Goal: Task Accomplishment & Management: Complete application form

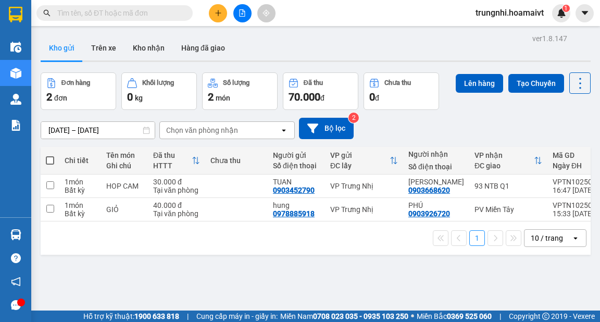
click at [217, 10] on icon "plus" at bounding box center [218, 12] width 7 height 7
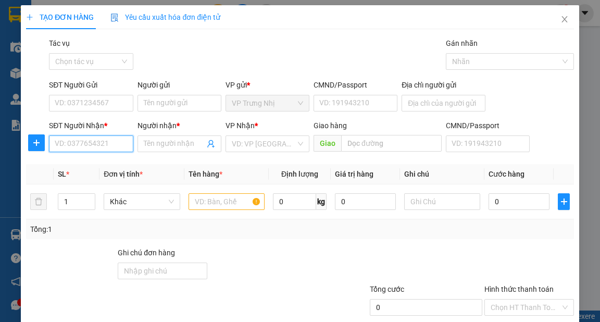
click at [94, 143] on input "SĐT Người Nhận *" at bounding box center [91, 143] width 84 height 17
type input "0903833244"
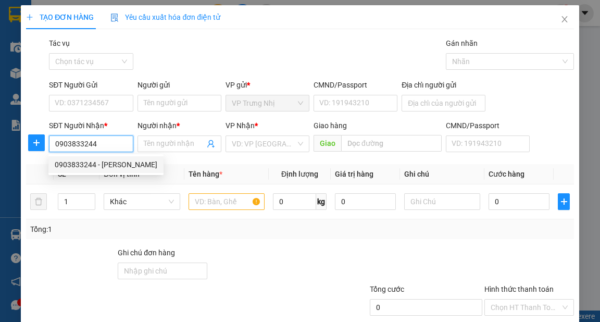
click at [111, 162] on div "0903833244 - [PERSON_NAME]" at bounding box center [106, 164] width 103 height 11
type input "QUẢNG"
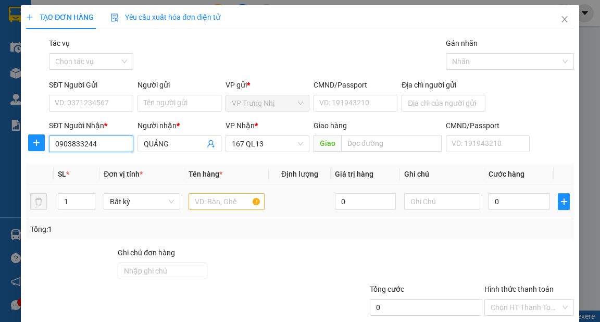
type input "0903833244"
click at [204, 202] on input "text" at bounding box center [227, 201] width 77 height 17
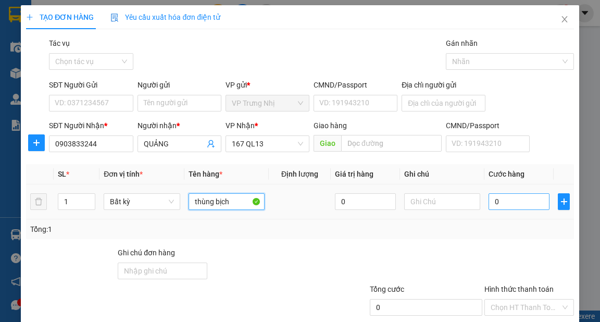
type input "thùng bịch"
click at [499, 203] on input "0" at bounding box center [519, 201] width 61 height 17
type input "5"
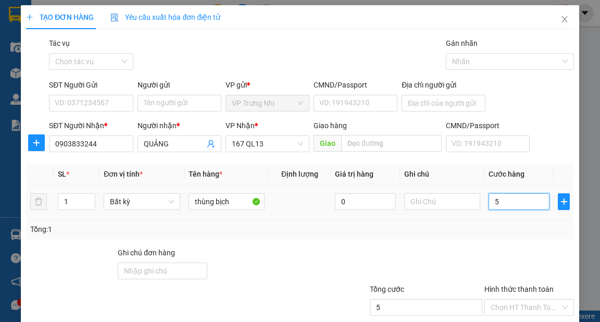
type input "50"
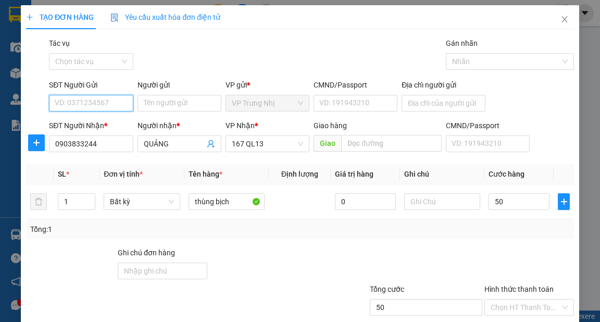
type input "50.000"
click at [112, 104] on input "SĐT Người Gửi" at bounding box center [91, 103] width 84 height 17
click at [107, 125] on div "0908570486 - CO MAI" at bounding box center [90, 123] width 71 height 11
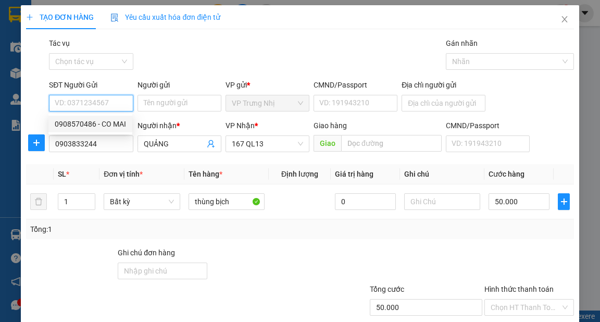
type input "0908570486"
type input "CO MAI"
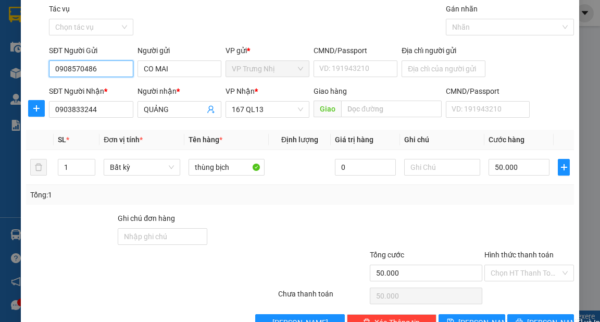
scroll to position [62, 0]
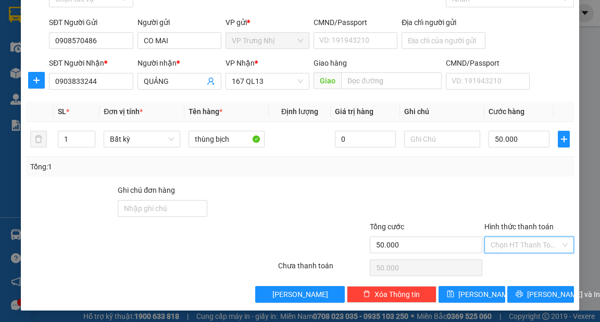
click at [515, 240] on input "Hình thức thanh toán" at bounding box center [526, 245] width 70 height 16
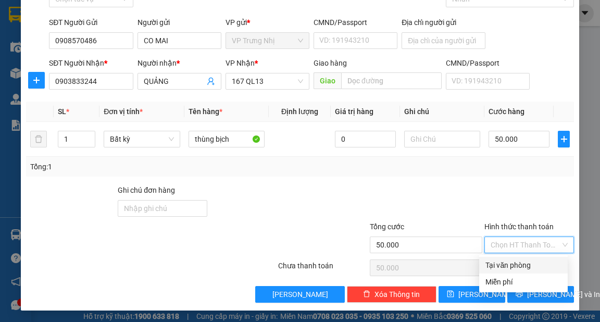
click at [520, 259] on div "Tại văn phòng" at bounding box center [523, 264] width 76 height 11
type input "0"
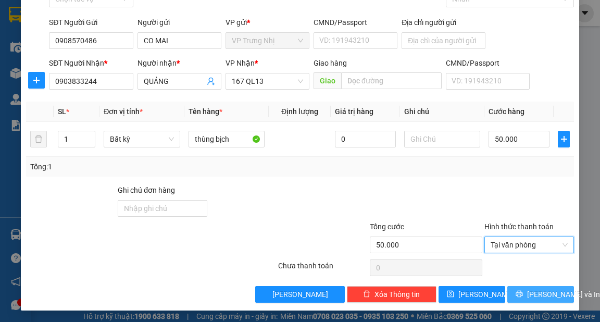
click at [550, 296] on span "[PERSON_NAME] và In" at bounding box center [563, 294] width 73 height 11
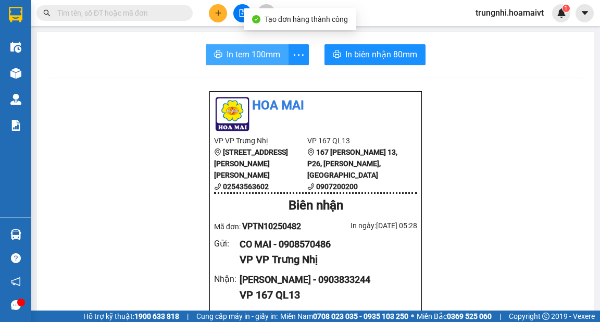
click at [270, 58] on span "In tem 100mm" at bounding box center [254, 54] width 54 height 13
